Goal: Transaction & Acquisition: Purchase product/service

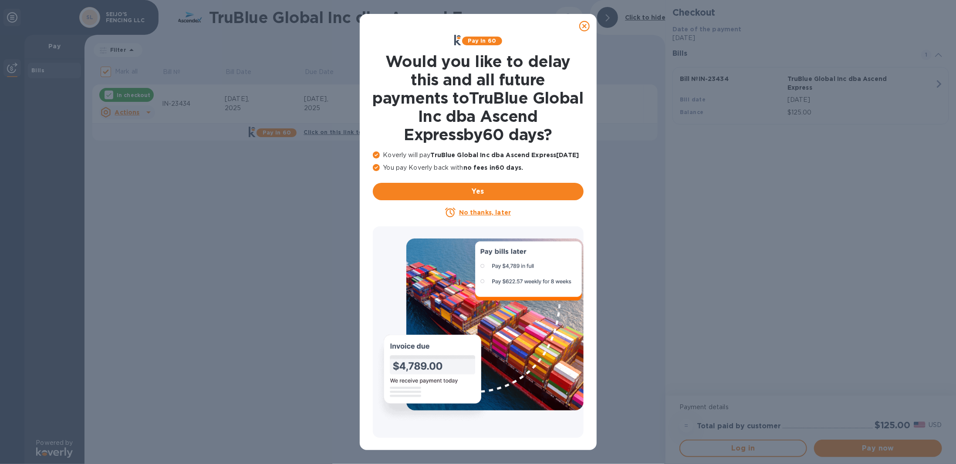
click at [485, 212] on u "No thanks, later" at bounding box center [485, 212] width 52 height 7
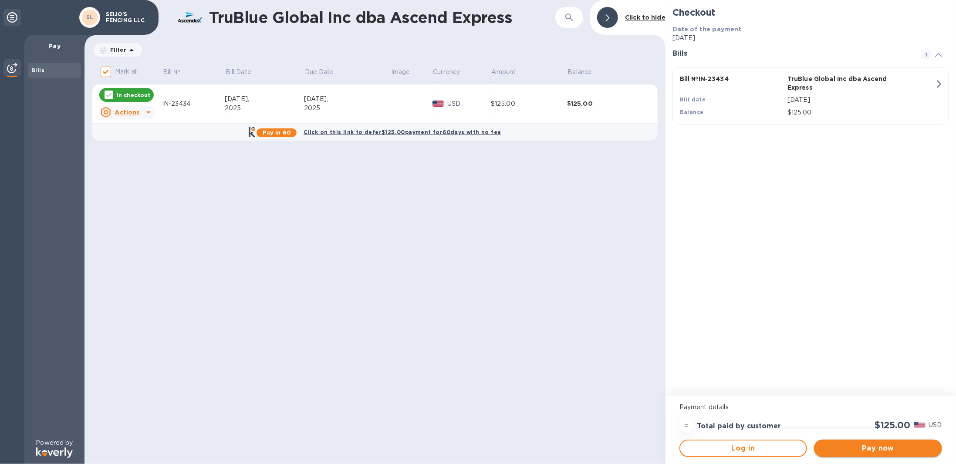
click at [887, 447] on span "Pay now" at bounding box center [878, 448] width 114 height 10
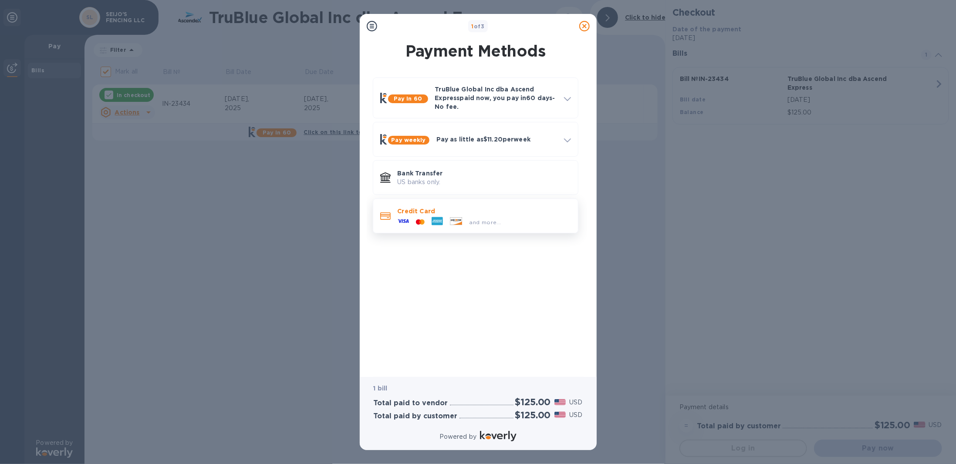
click at [444, 211] on p "Credit Card" at bounding box center [483, 211] width 173 height 9
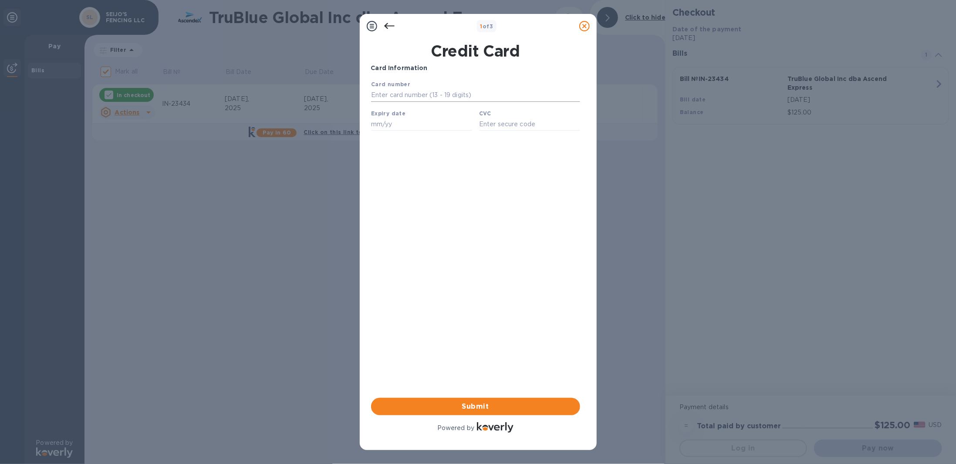
click at [394, 93] on input "text" at bounding box center [474, 94] width 209 height 13
type input "5501 1400 2409 8746"
click at [421, 118] on div "Expiry date" at bounding box center [421, 119] width 108 height 29
click at [416, 129] on input "text" at bounding box center [420, 123] width 101 height 13
type input "07/28"
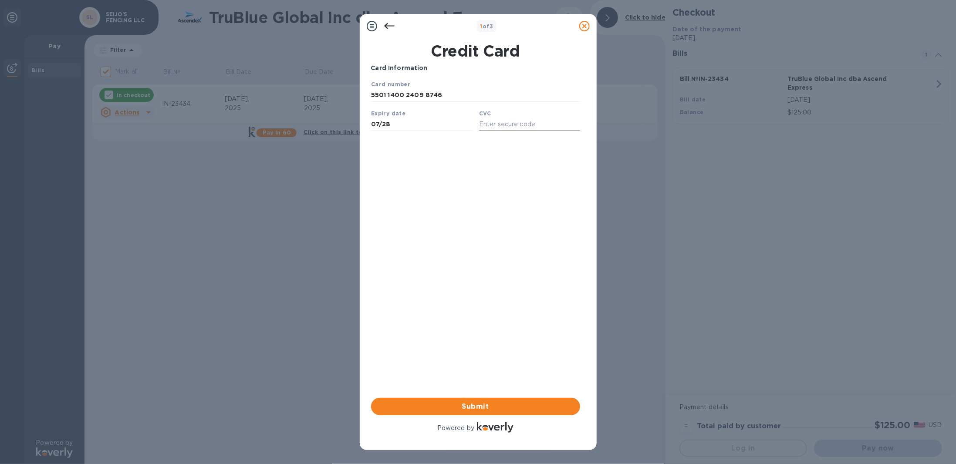
click at [508, 125] on input "text" at bounding box center [528, 123] width 101 height 13
type input "323"
click at [520, 406] on span "Submit" at bounding box center [475, 406] width 195 height 10
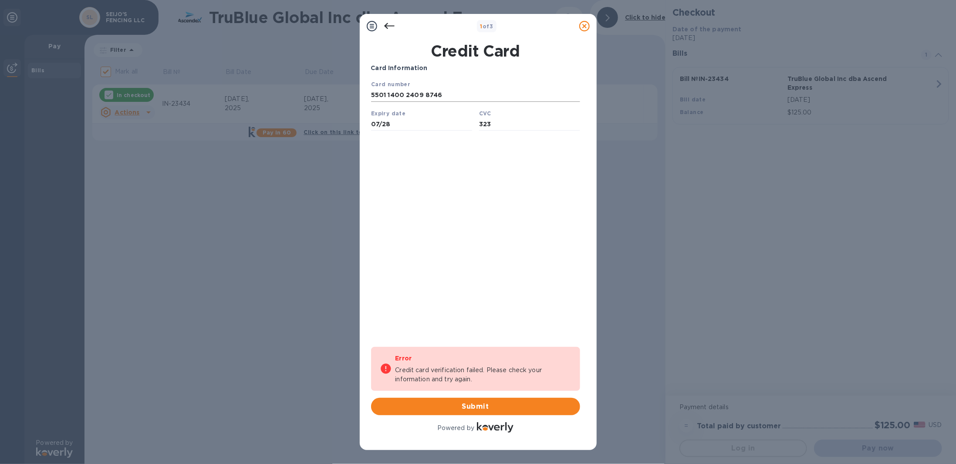
click at [417, 95] on input "5501 1400 2409 8746" at bounding box center [474, 94] width 209 height 13
type input "[CREDIT_CARD_NUMBER]"
click at [480, 408] on span "Submit" at bounding box center [475, 406] width 195 height 10
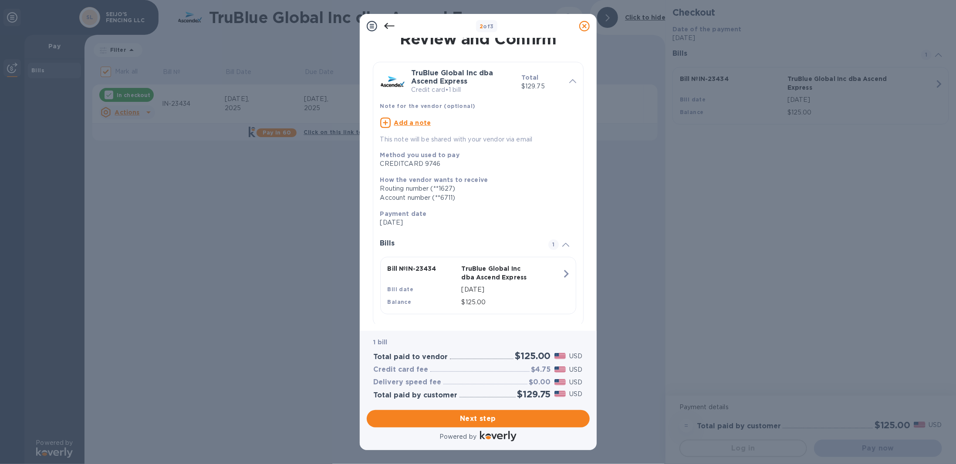
scroll to position [19, 0]
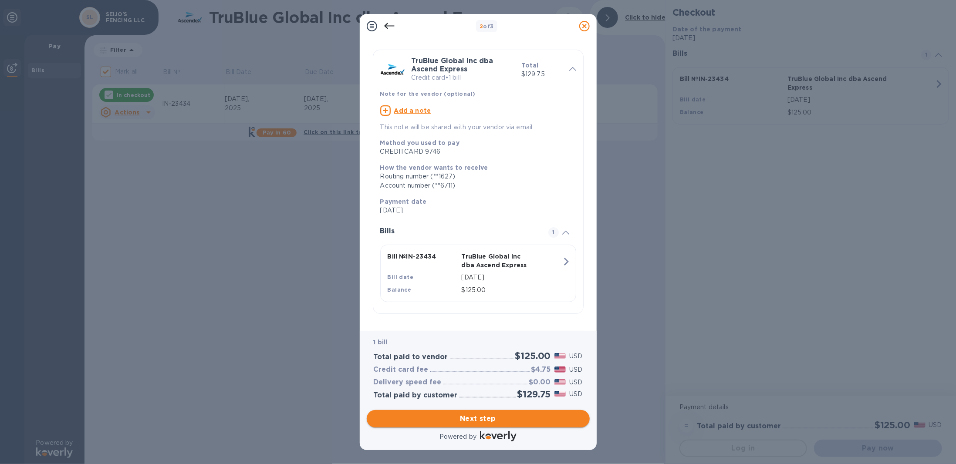
click at [478, 416] on span "Next step" at bounding box center [477, 419] width 209 height 10
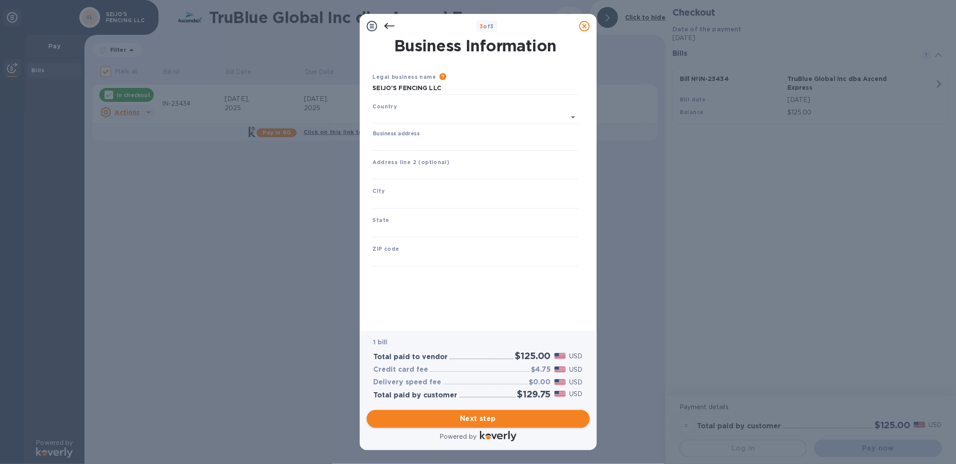
scroll to position [0, 0]
type input "[GEOGRAPHIC_DATA]"
click at [414, 147] on input "Business address" at bounding box center [475, 142] width 205 height 13
type input "[STREET_ADDRESS]"
type input "Waverly"
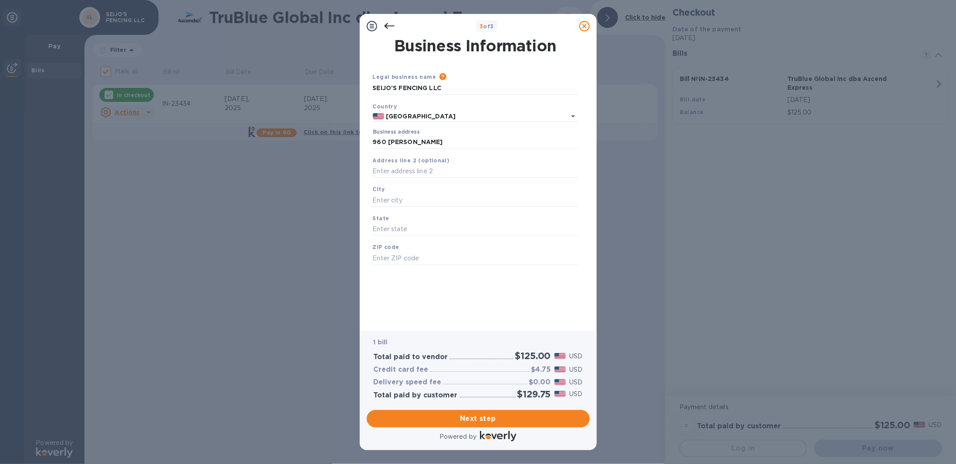
type input "GA"
type input "31565"
click at [482, 420] on span "Next step" at bounding box center [477, 419] width 209 height 10
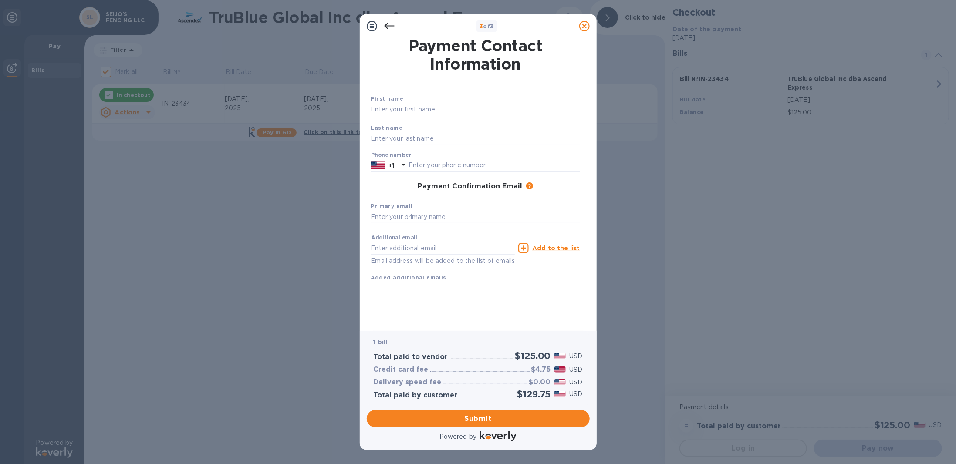
click at [398, 109] on input "text" at bounding box center [475, 109] width 209 height 13
type input "[PERSON_NAME]"
click at [397, 139] on input "text" at bounding box center [475, 138] width 209 height 13
type input "Seijo"
click at [447, 170] on input "text" at bounding box center [494, 165] width 172 height 13
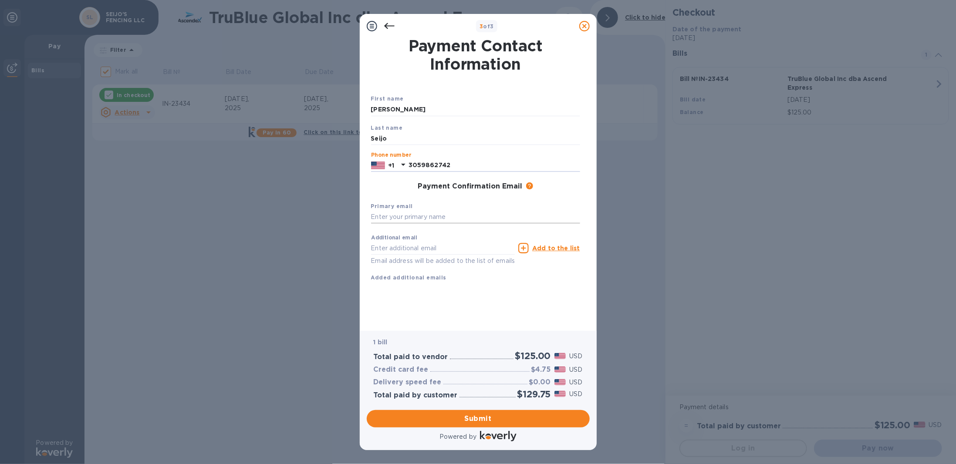
type input "3059862742"
click at [399, 218] on input "text" at bounding box center [475, 217] width 209 height 13
type input "[EMAIL_ADDRESS][DOMAIN_NAME]"
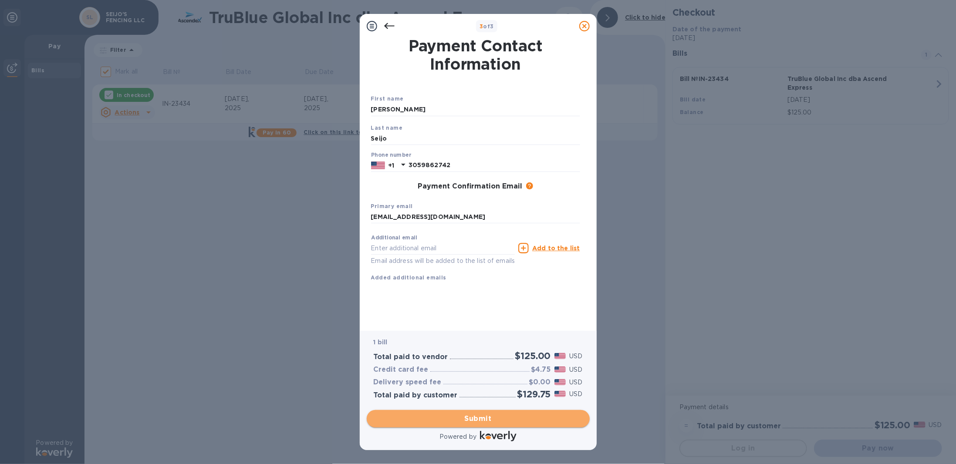
click at [506, 422] on span "Submit" at bounding box center [477, 419] width 209 height 10
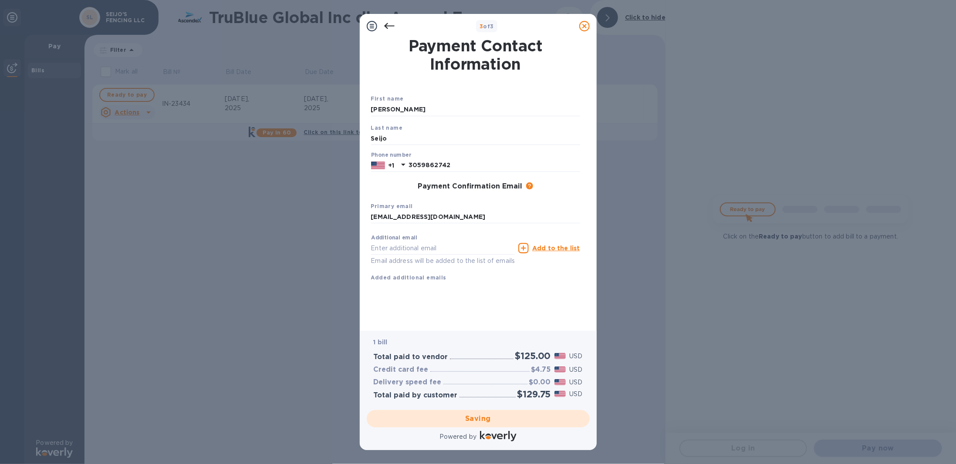
checkbox input "false"
